Goal: Task Accomplishment & Management: Complete application form

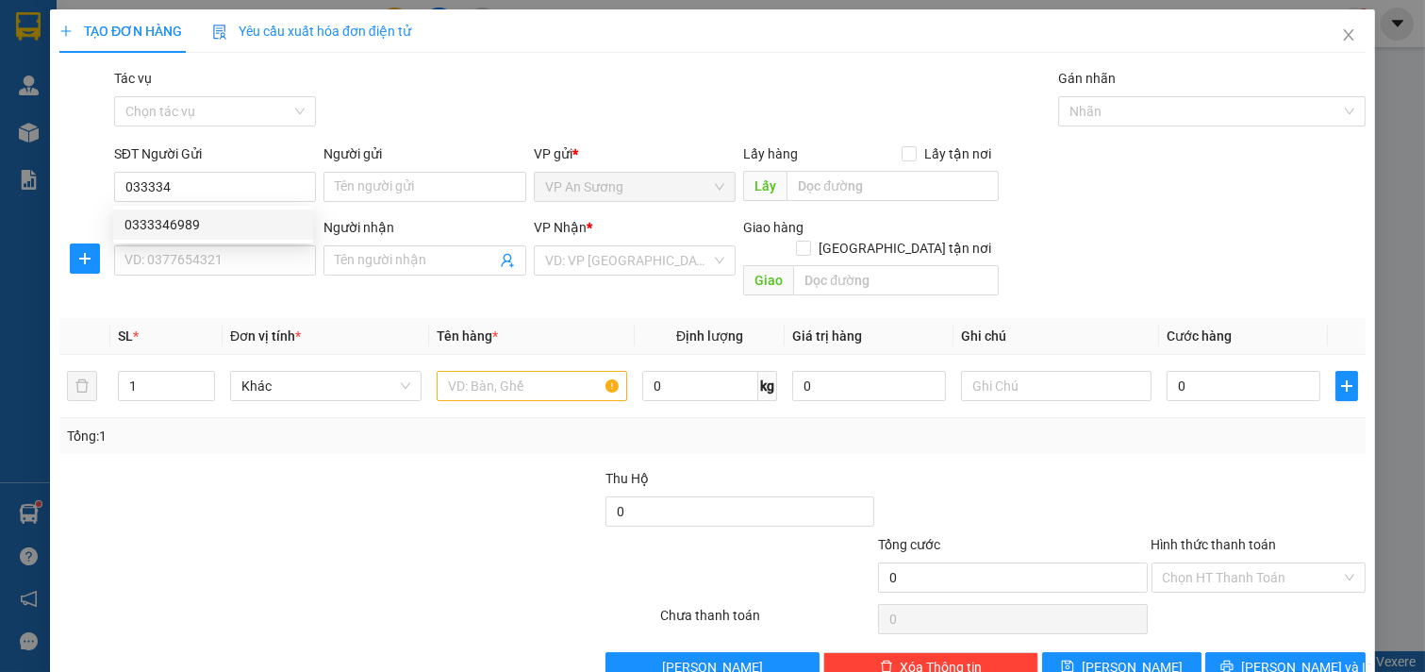
click at [176, 224] on div "0333346989" at bounding box center [212, 224] width 177 height 21
type input "0333346989"
type input "VP Q12"
type input "0708057100"
type input "CHỊ BÌNH"
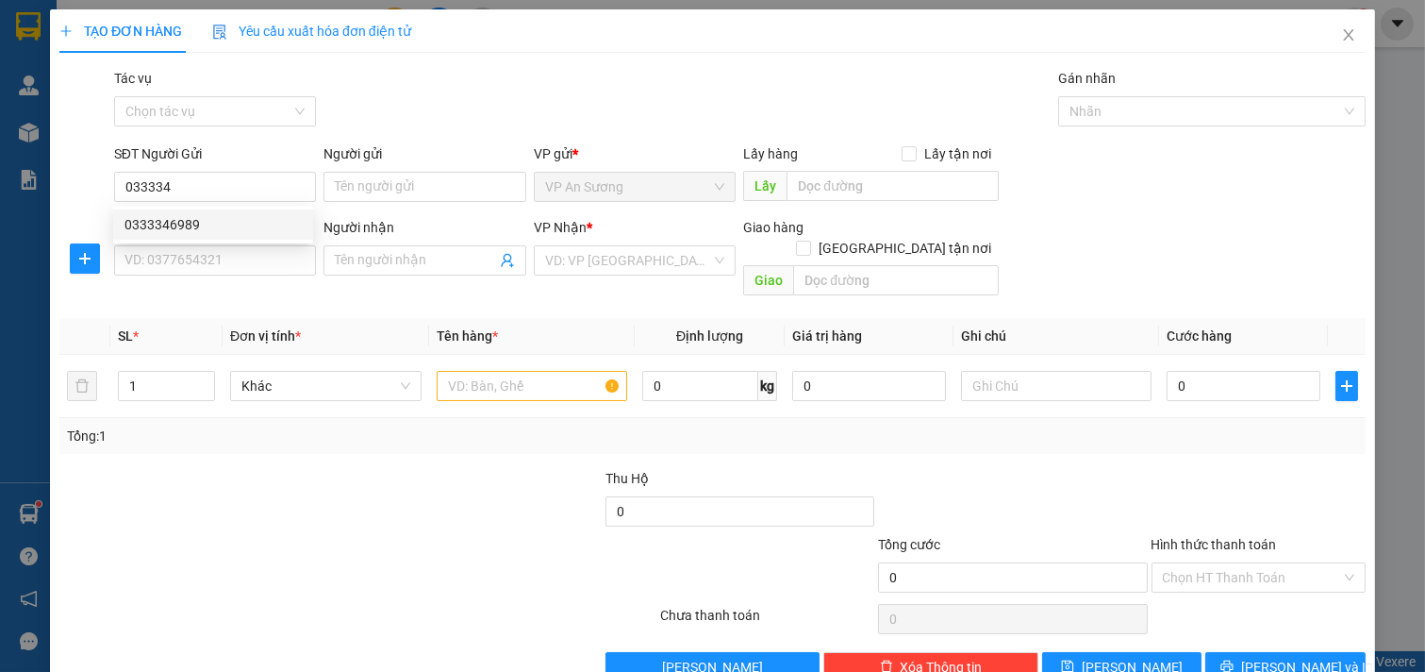
type input "ĐÔNG HÀ"
type input "250.000"
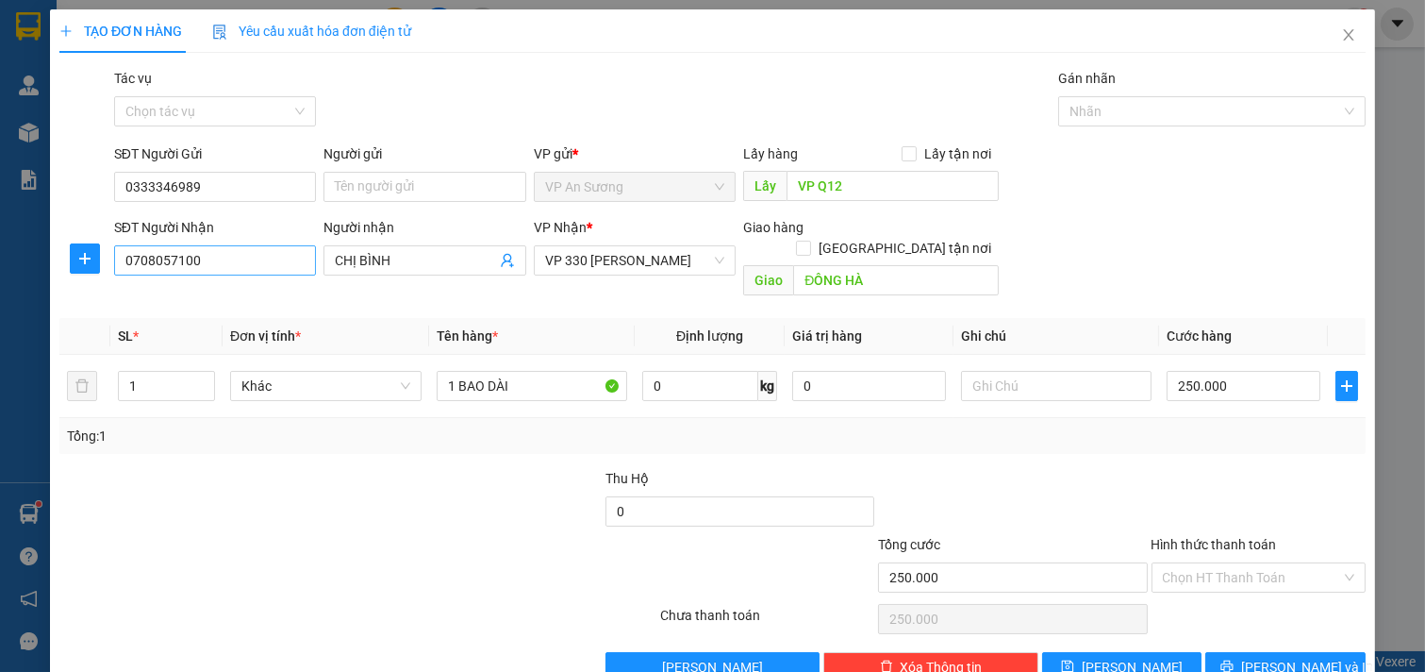
type input "0333346989"
click at [217, 262] on input "0708057100" at bounding box center [215, 260] width 203 height 30
click at [203, 468] on div at bounding box center [194, 501] width 273 height 66
click at [1277, 656] on span "[PERSON_NAME] và In" at bounding box center [1307, 666] width 132 height 21
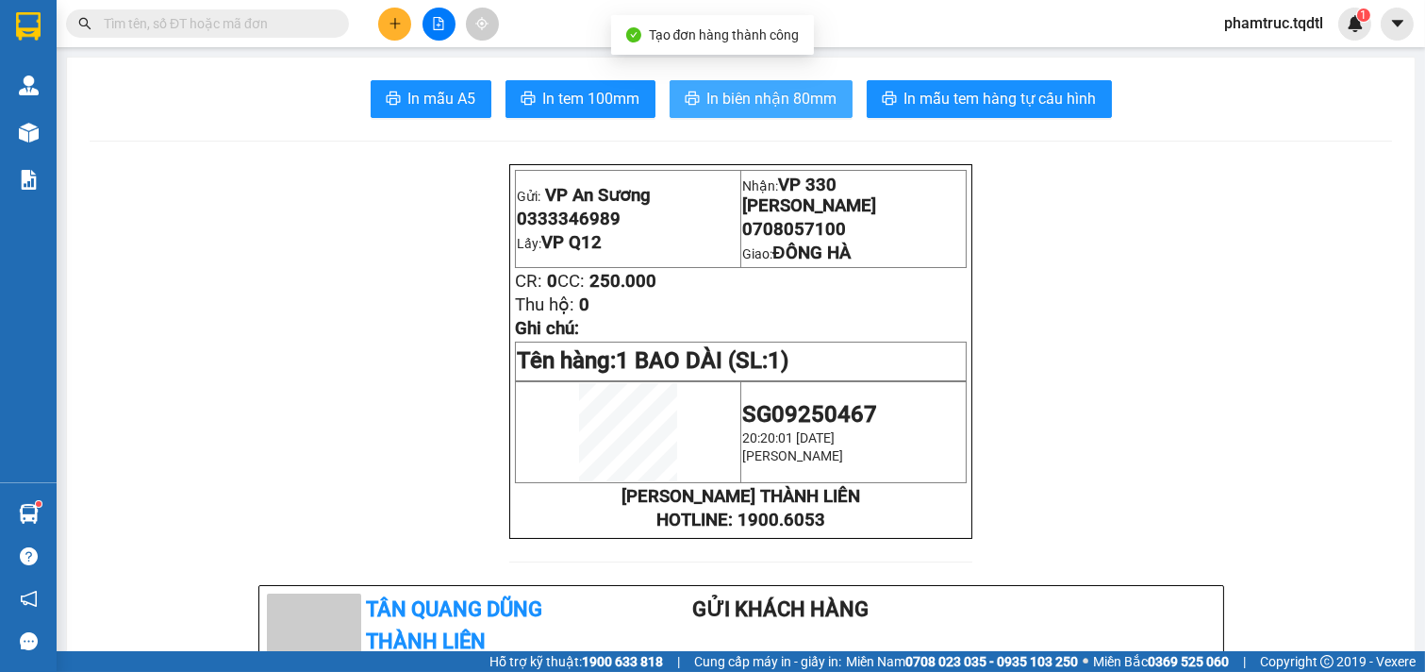
click at [799, 98] on span "In biên nhận 80mm" at bounding box center [772, 99] width 130 height 24
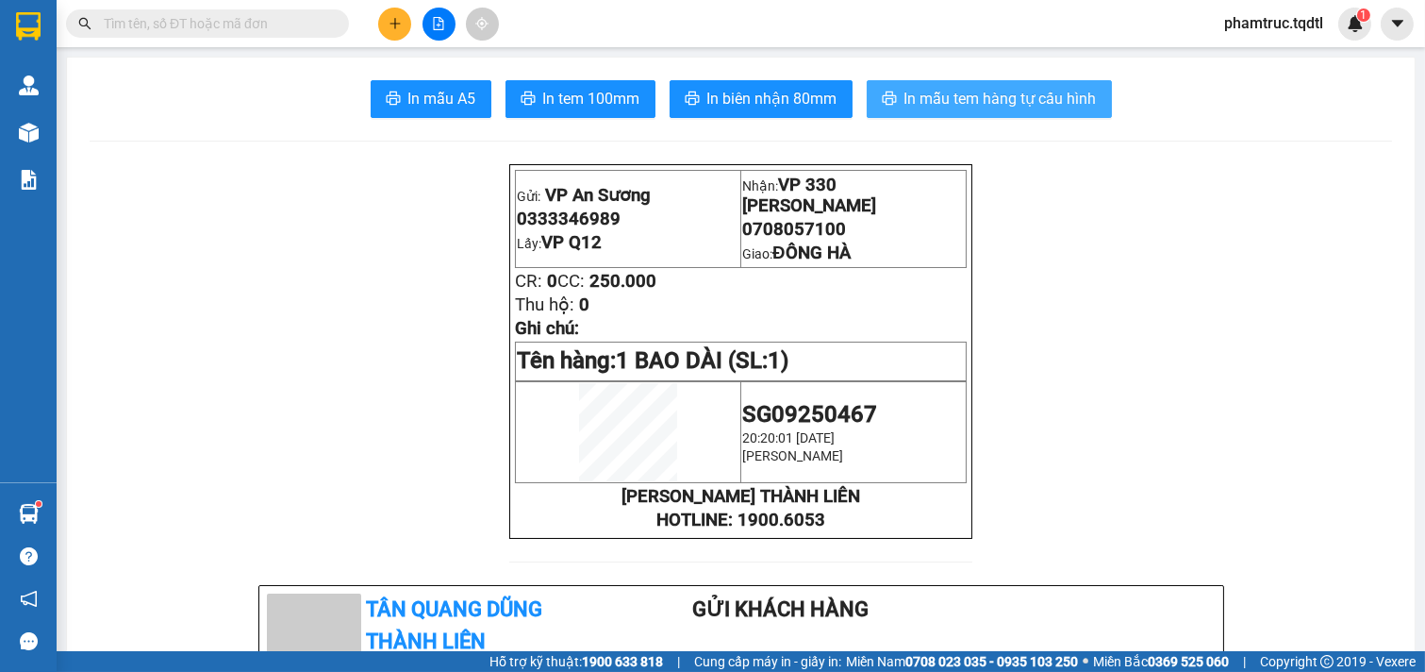
click at [1023, 107] on span "In mẫu tem hàng tự cấu hình" at bounding box center [1000, 99] width 192 height 24
